Goal: Information Seeking & Learning: Find specific fact

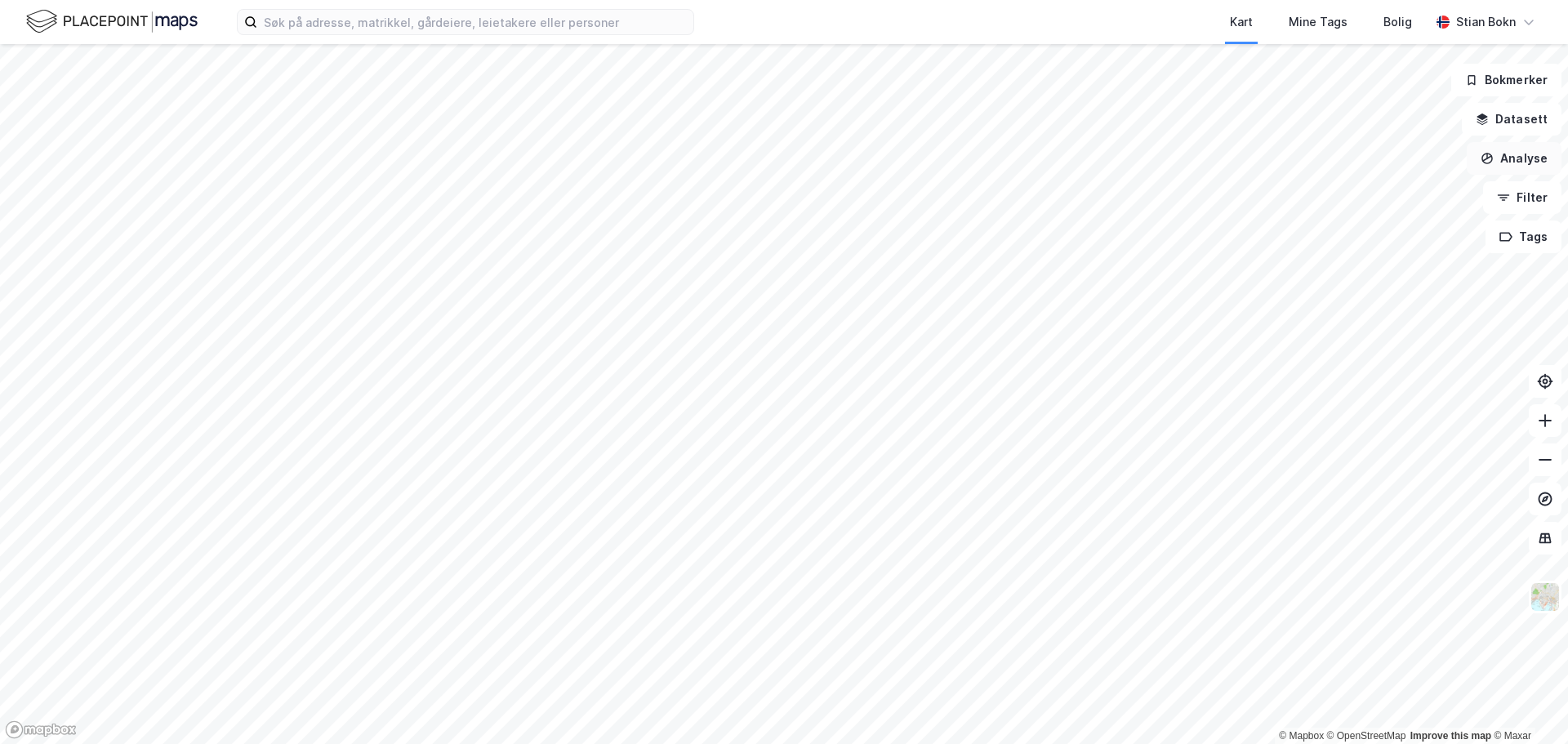
click at [1516, 170] on button "Analyse" at bounding box center [1514, 159] width 95 height 33
click at [1507, 160] on button "Analyse" at bounding box center [1514, 159] width 95 height 33
click at [356, 27] on input at bounding box center [475, 22] width 436 height 25
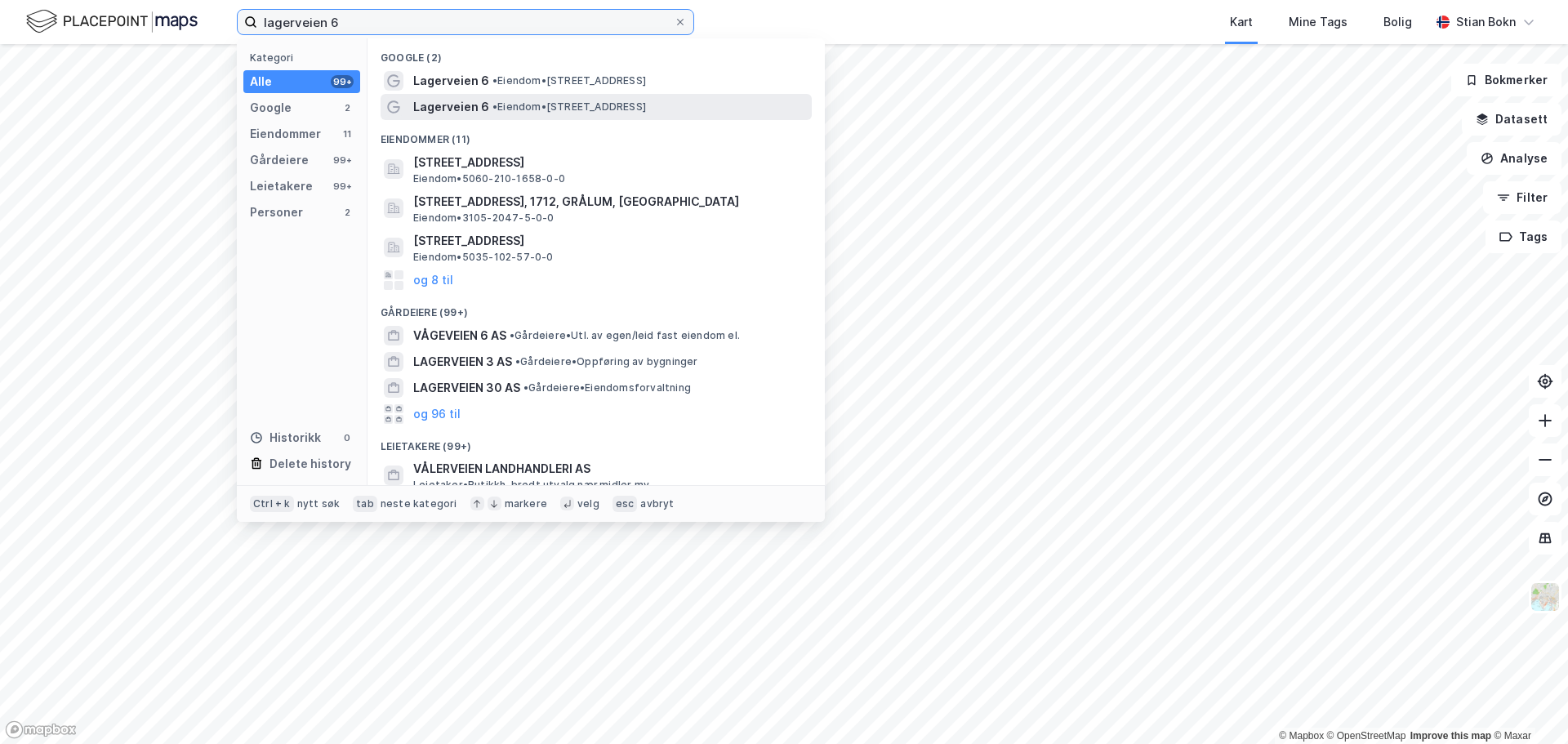
type input "lagerveien 6"
click at [532, 111] on span "• Eiendom • [STREET_ADDRESS]" at bounding box center [568, 107] width 154 height 13
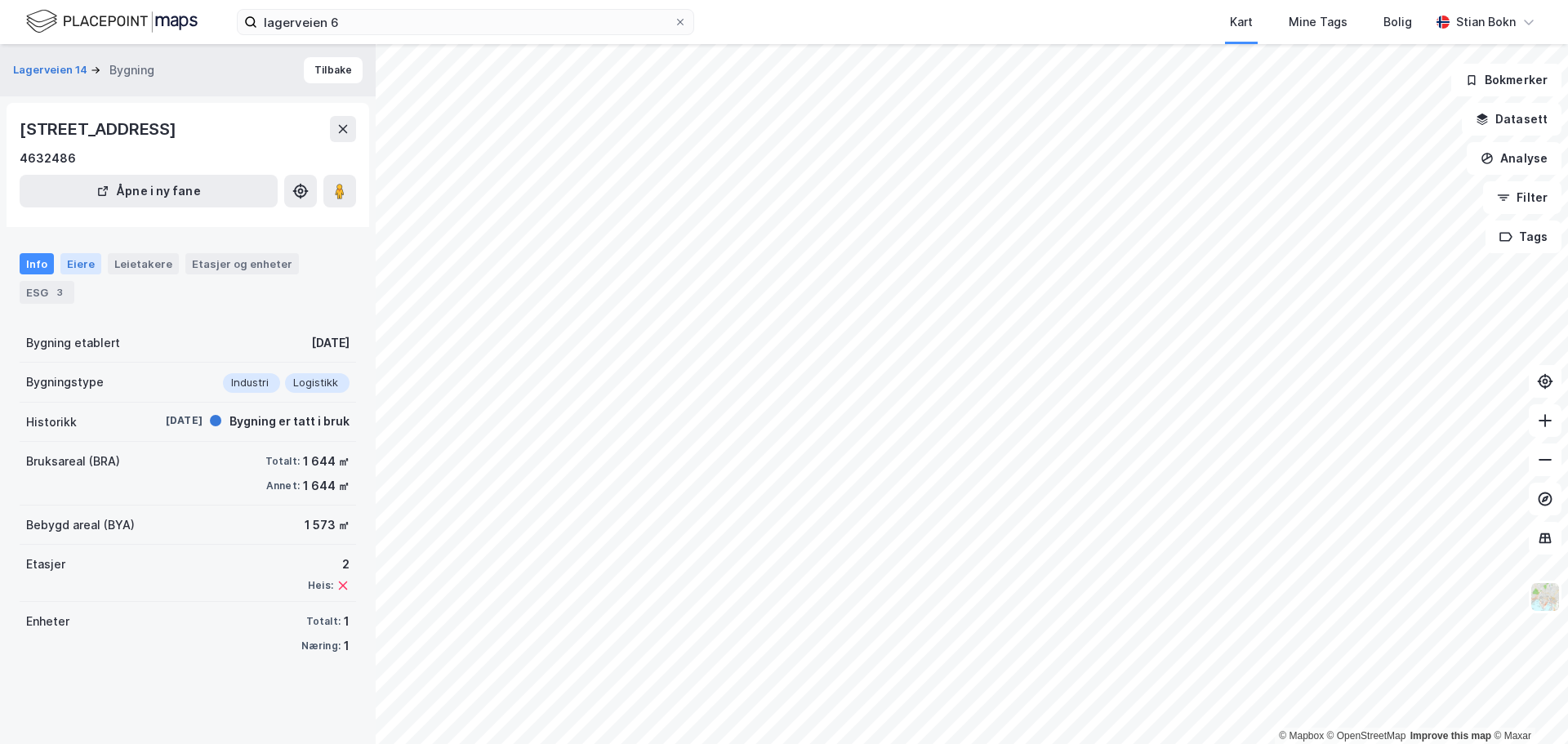
click at [70, 267] on div "Eiere" at bounding box center [81, 263] width 40 height 21
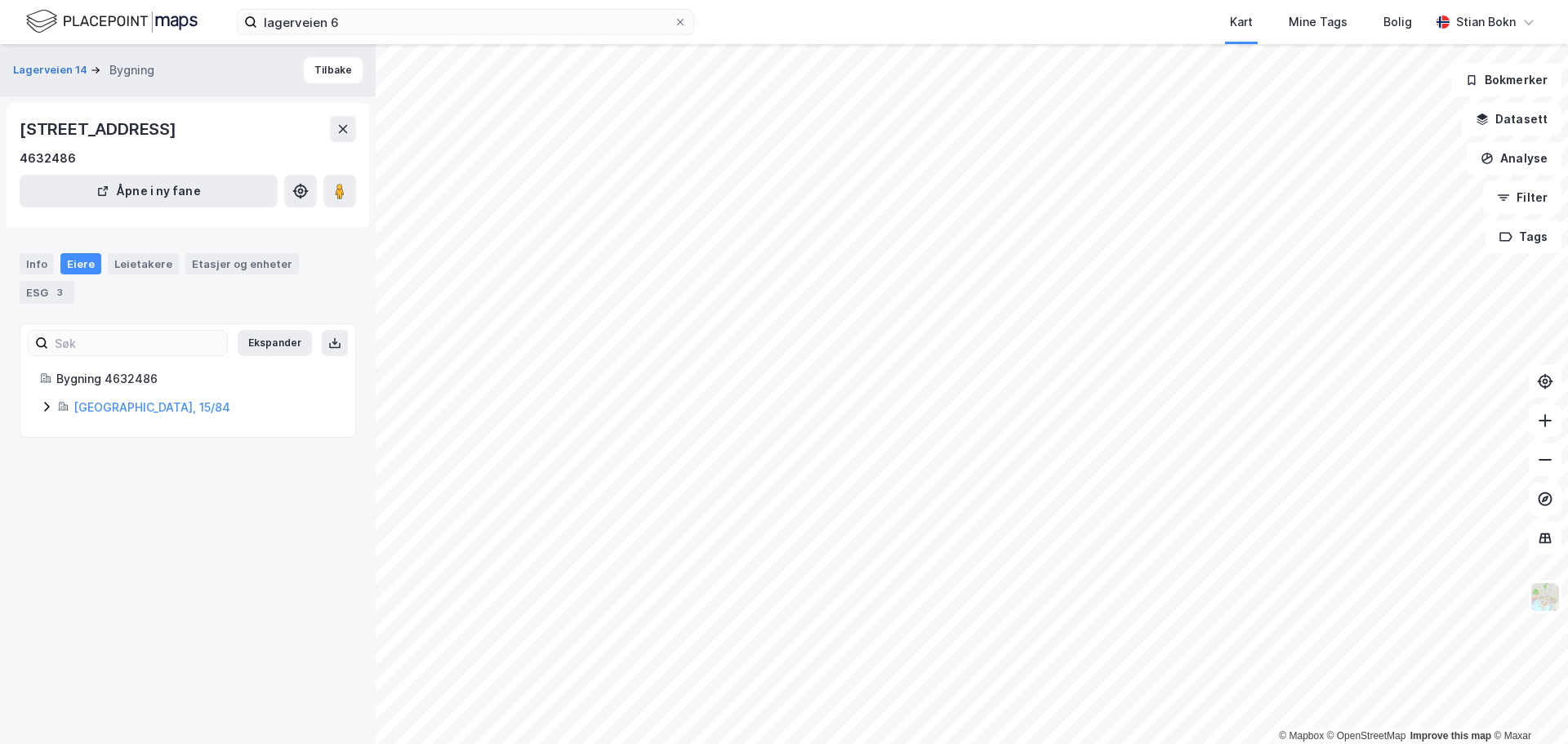
click at [56, 406] on div "[GEOGRAPHIC_DATA], 15/84" at bounding box center [188, 406] width 295 height 19
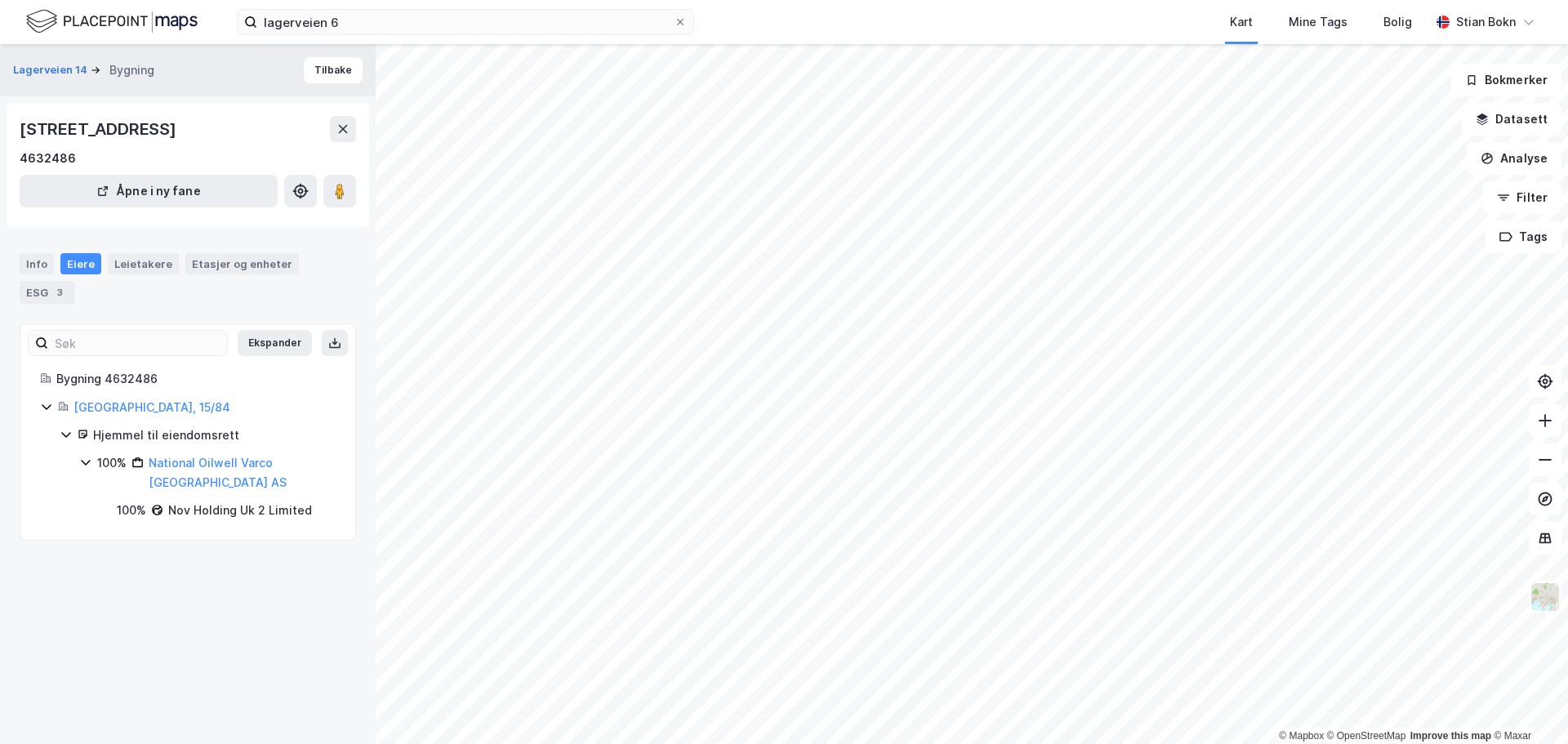
click at [88, 463] on icon at bounding box center [86, 463] width 9 height 6
click at [88, 463] on icon at bounding box center [86, 462] width 5 height 10
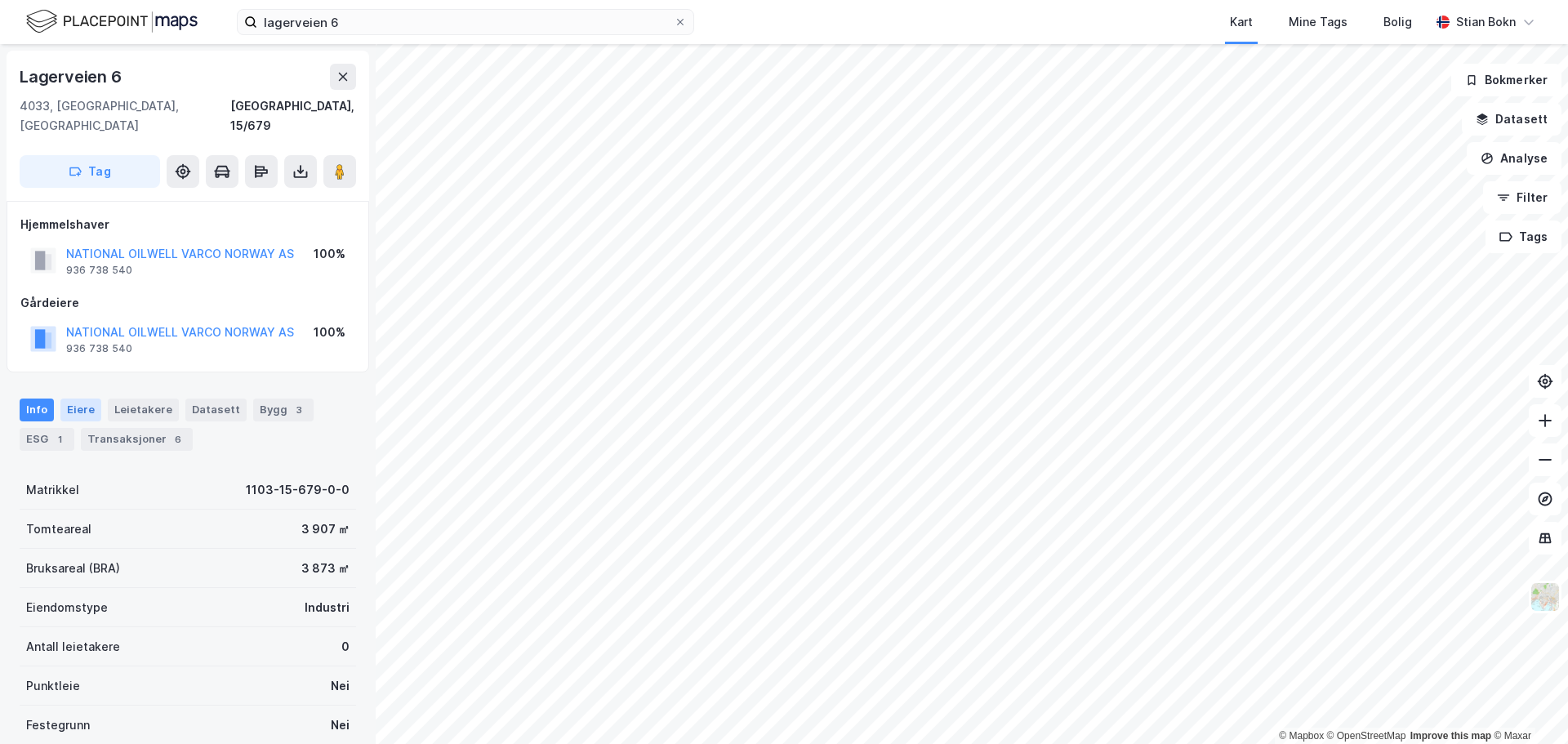
click at [75, 398] on div "Eiere" at bounding box center [81, 409] width 40 height 23
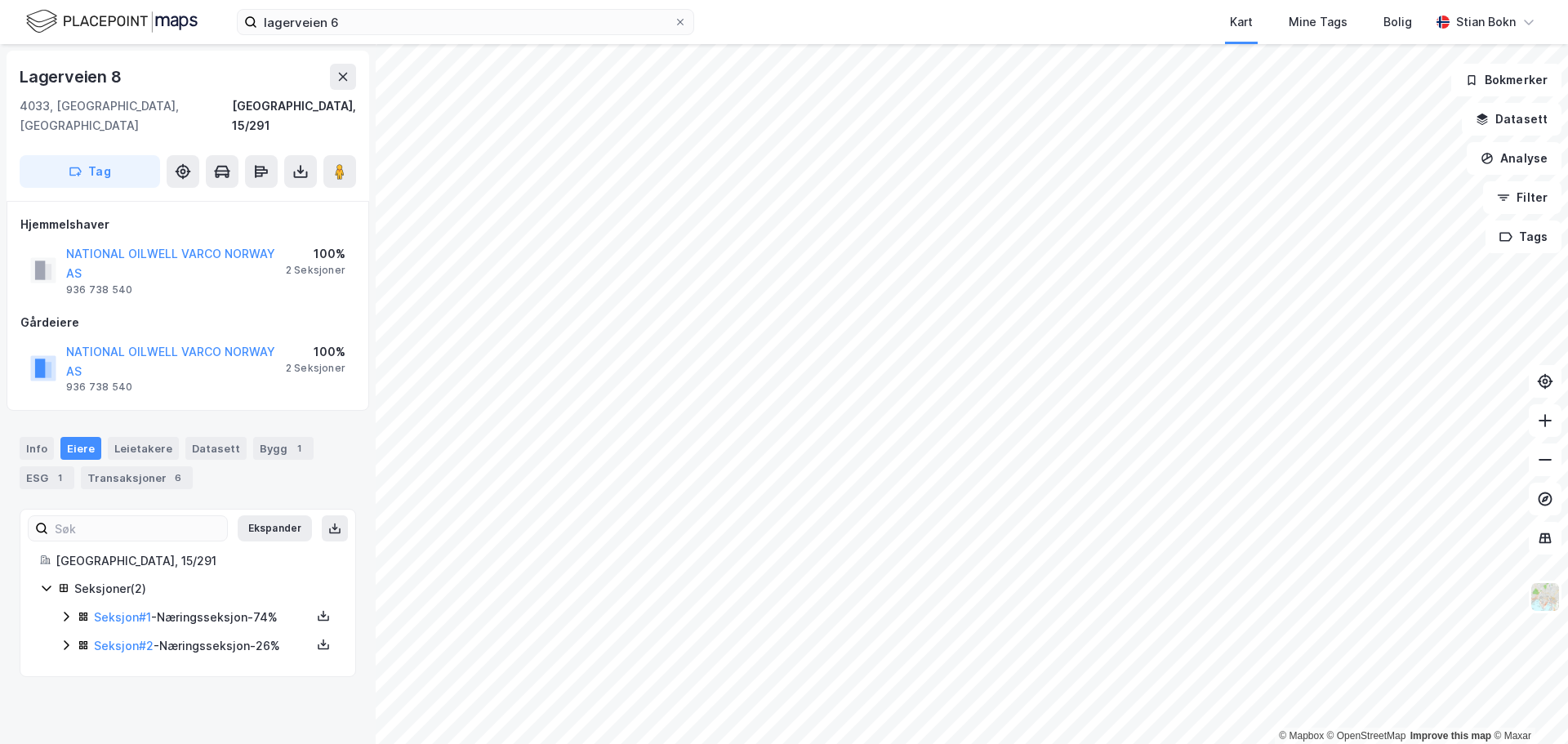
click at [64, 610] on icon at bounding box center [66, 616] width 13 height 13
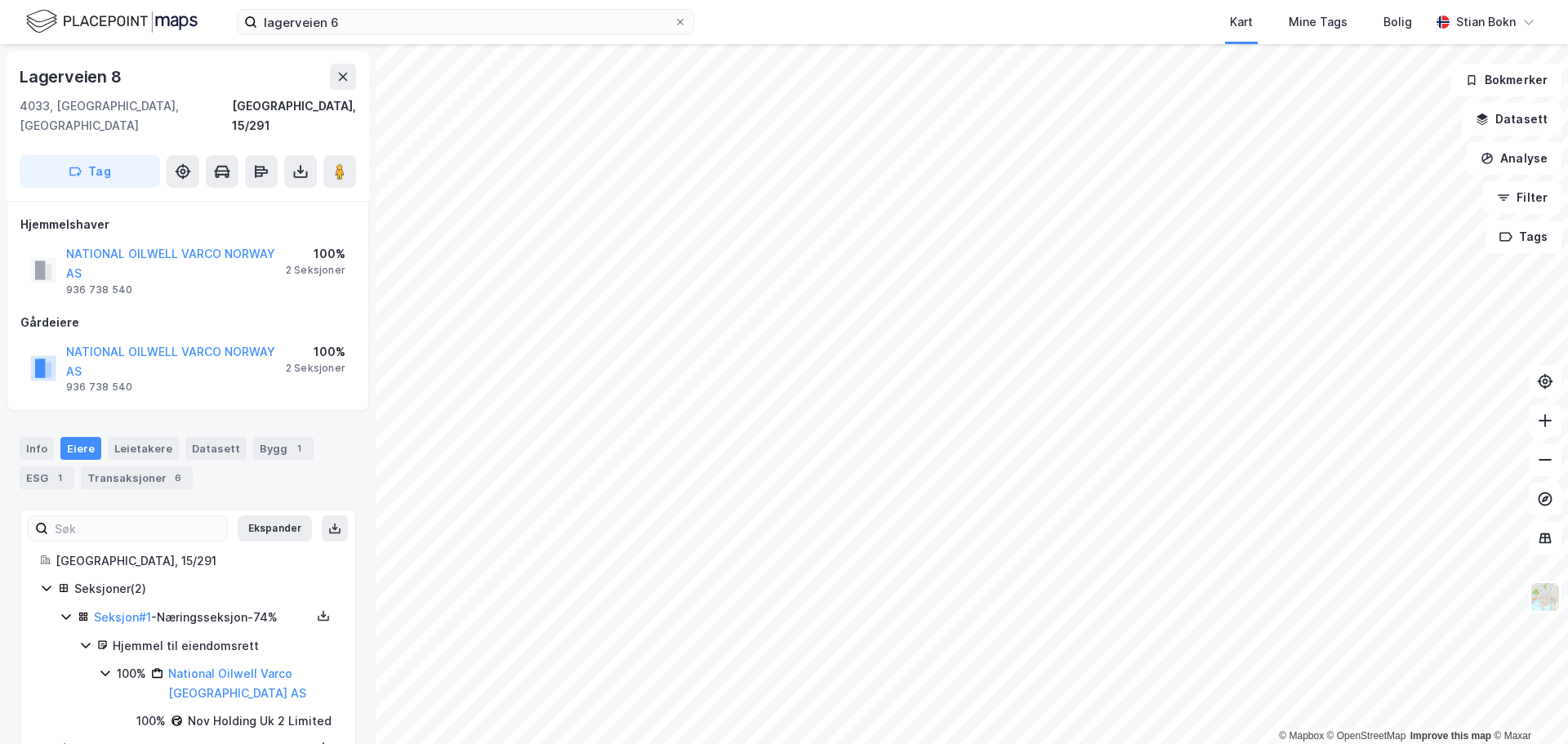
scroll to position [55, 0]
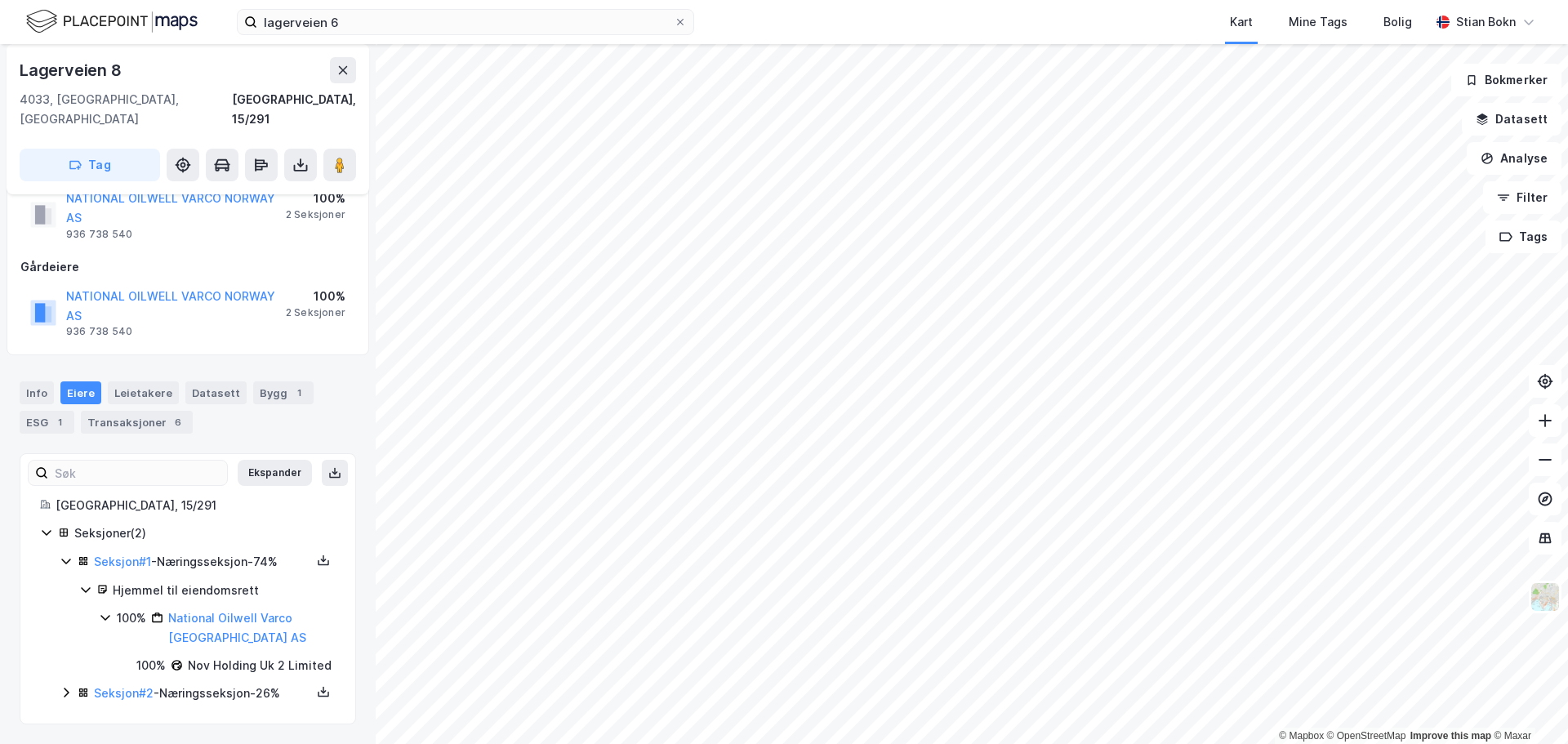
click at [64, 696] on icon at bounding box center [65, 692] width 5 height 10
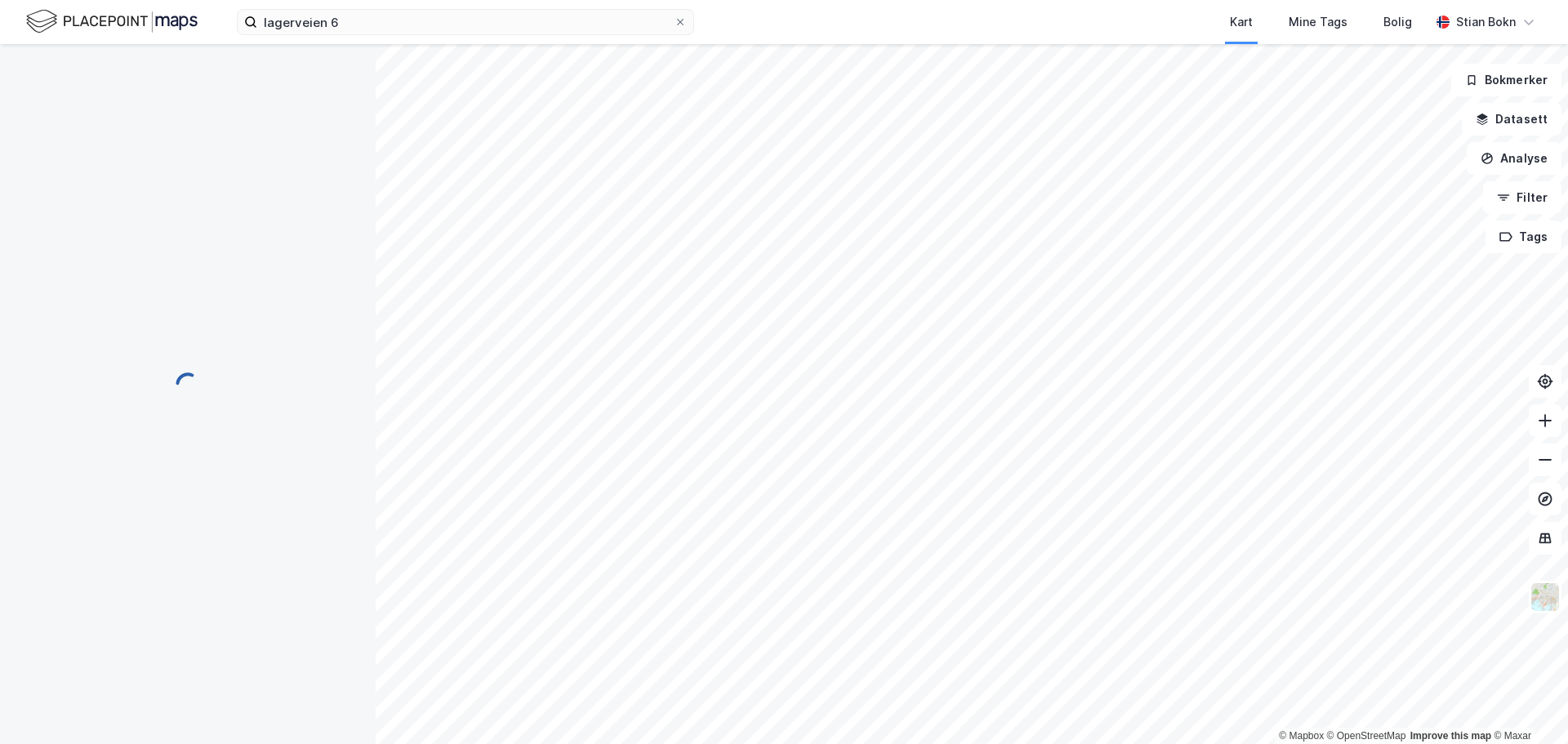
scroll to position [0, 0]
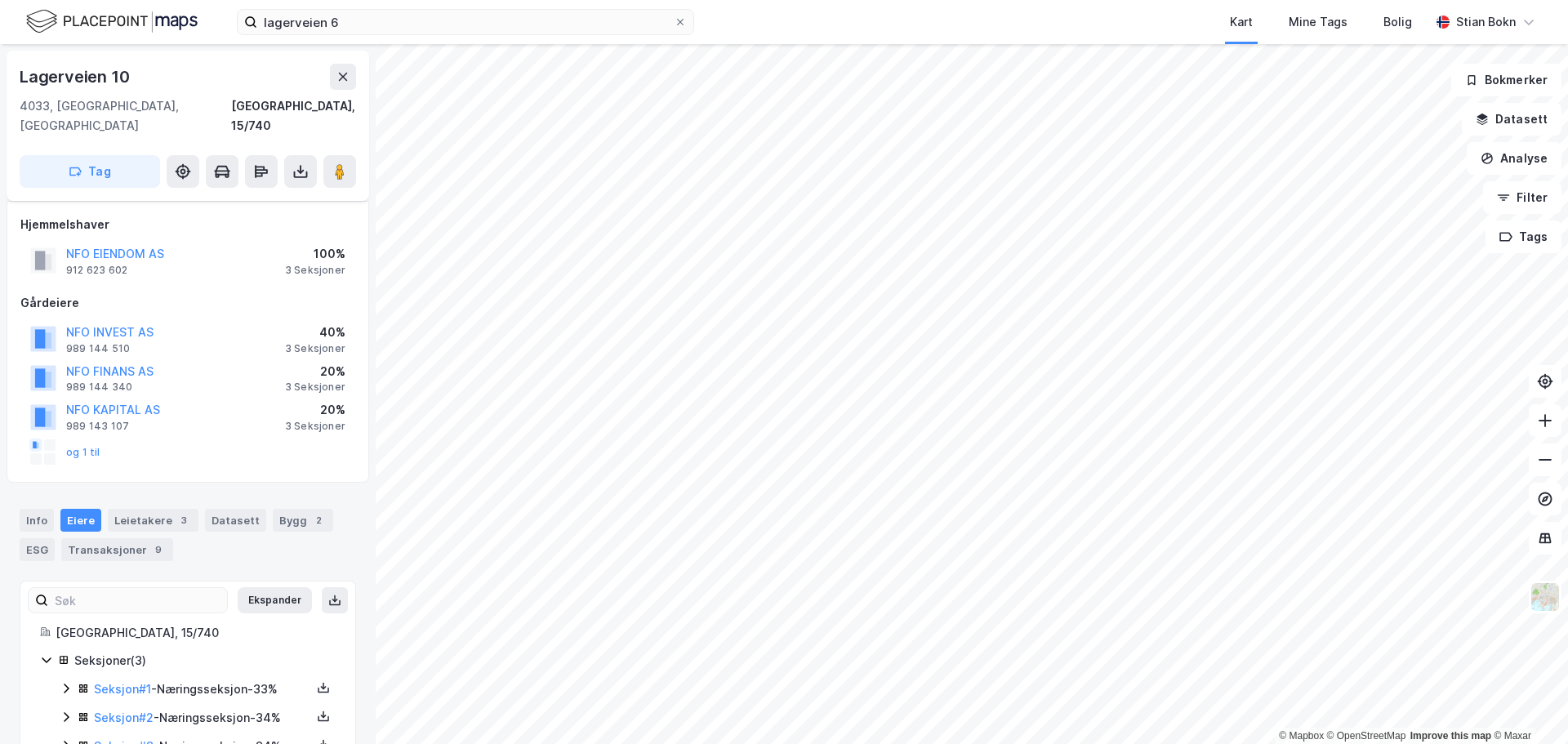
scroll to position [33, 0]
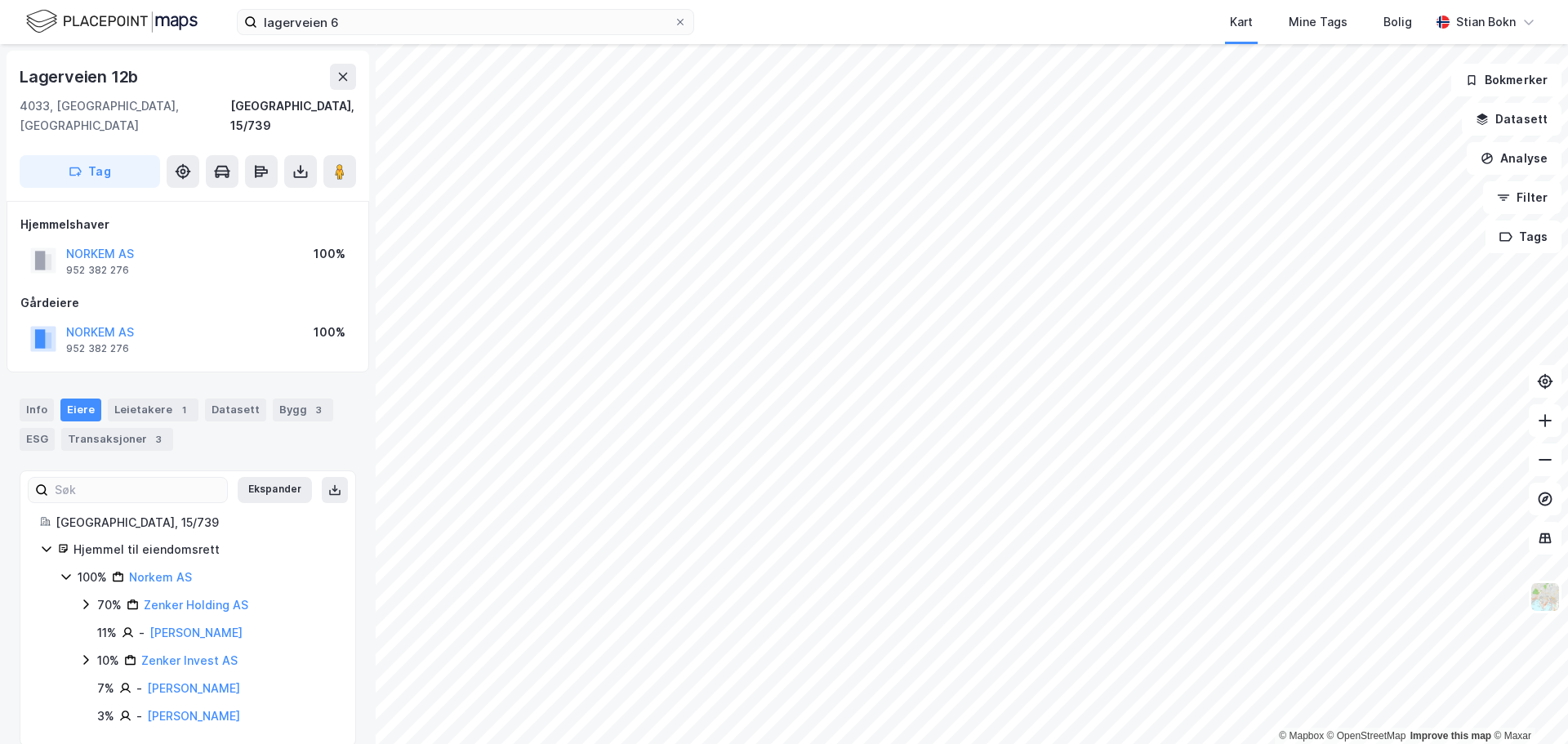
scroll to position [3, 0]
